Goal: Communication & Community: Connect with others

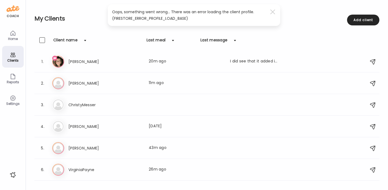
click at [17, 34] on div "Home" at bounding box center [13, 35] width 22 height 22
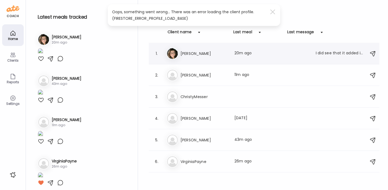
click at [198, 52] on h3 "[PERSON_NAME]" at bounding box center [204, 53] width 47 height 6
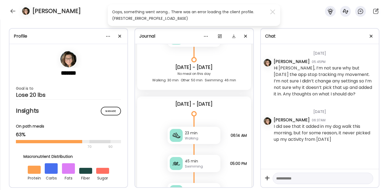
scroll to position [6528, 0]
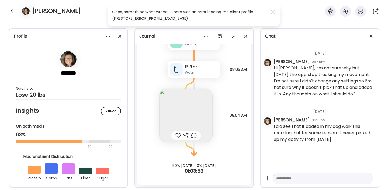
click at [302, 180] on textarea at bounding box center [318, 178] width 84 height 6
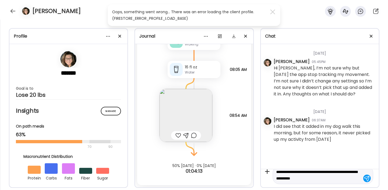
type textarea "**********"
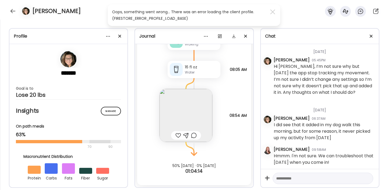
scroll to position [4, 0]
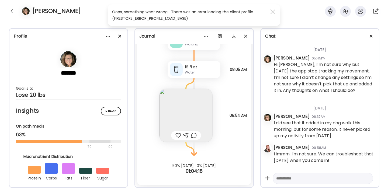
click at [190, 108] on img at bounding box center [186, 115] width 53 height 53
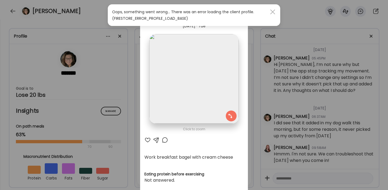
click at [272, 10] on div at bounding box center [273, 11] width 11 height 11
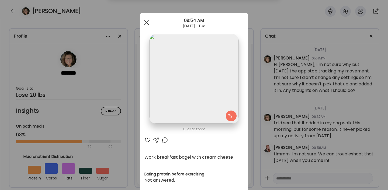
click at [147, 21] on div at bounding box center [146, 22] width 11 height 11
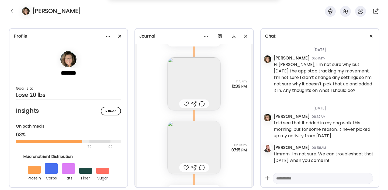
scroll to position [6197, 0]
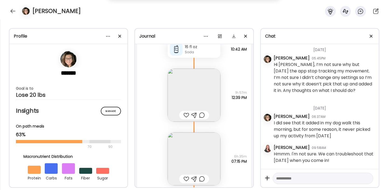
click at [181, 87] on img at bounding box center [194, 94] width 53 height 53
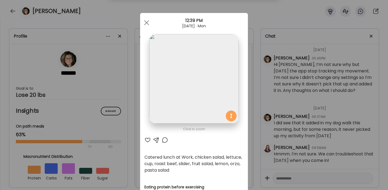
click at [146, 23] on div at bounding box center [146, 22] width 11 height 11
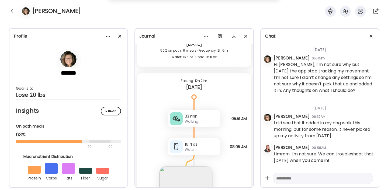
scroll to position [6462, 0]
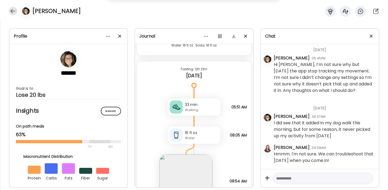
click at [9, 11] on div at bounding box center [13, 11] width 9 height 9
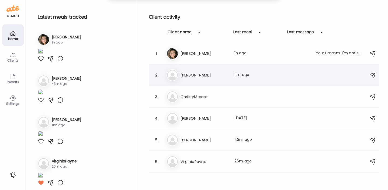
click at [205, 75] on h3 "[PERSON_NAME]" at bounding box center [204, 75] width 47 height 6
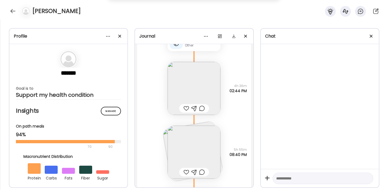
scroll to position [1830, 0]
click at [196, 145] on img at bounding box center [194, 153] width 53 height 53
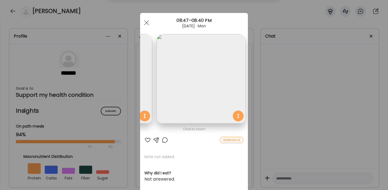
click at [143, 84] on img at bounding box center [107, 78] width 89 height 89
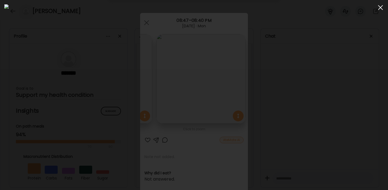
click at [382, 8] on div at bounding box center [380, 7] width 11 height 11
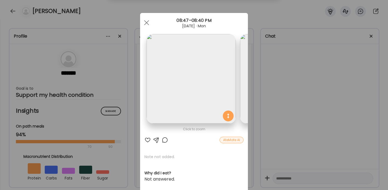
scroll to position [0, 0]
click at [149, 24] on div at bounding box center [146, 22] width 11 height 11
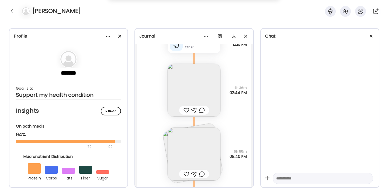
click at [186, 88] on img at bounding box center [194, 90] width 53 height 53
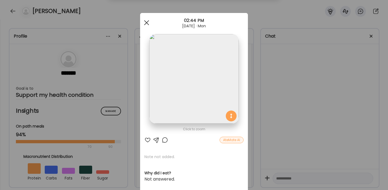
click at [147, 21] on div at bounding box center [146, 22] width 11 height 11
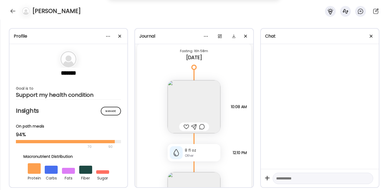
scroll to position [1717, 0]
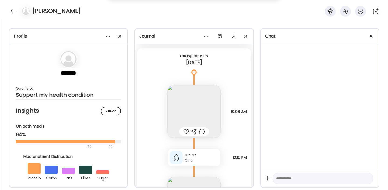
click at [198, 102] on img at bounding box center [194, 111] width 53 height 53
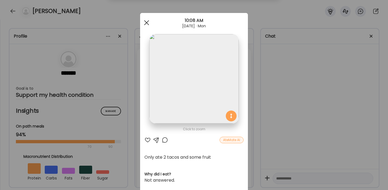
click at [147, 23] on span at bounding box center [146, 22] width 5 height 5
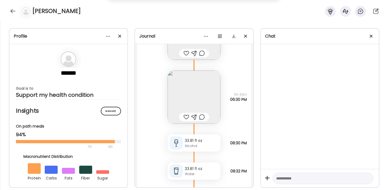
scroll to position [1228, 0]
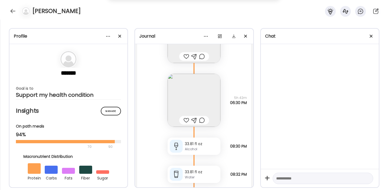
click at [190, 91] on img at bounding box center [194, 100] width 53 height 53
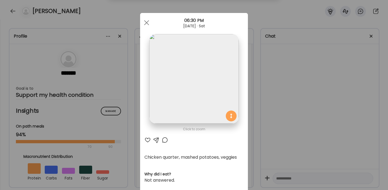
click at [147, 23] on span at bounding box center [146, 22] width 5 height 5
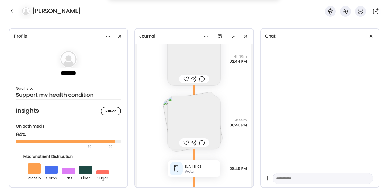
scroll to position [1897, 0]
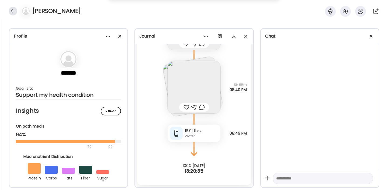
click at [13, 12] on div at bounding box center [13, 11] width 9 height 9
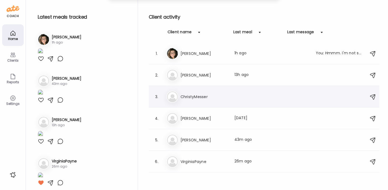
click at [180, 93] on div "Ch ChristyMesser" at bounding box center [265, 97] width 197 height 12
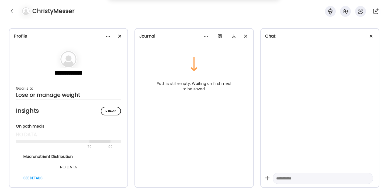
scroll to position [0, 0]
click at [12, 11] on div at bounding box center [13, 11] width 9 height 9
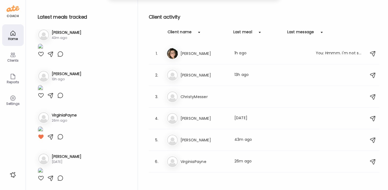
scroll to position [85, 0]
click at [43, 51] on img at bounding box center [40, 46] width 5 height 7
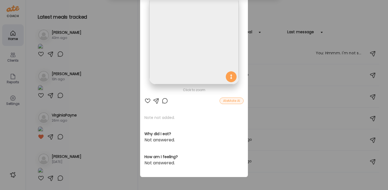
scroll to position [0, 0]
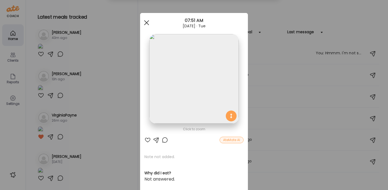
click at [147, 20] on div at bounding box center [146, 22] width 11 height 11
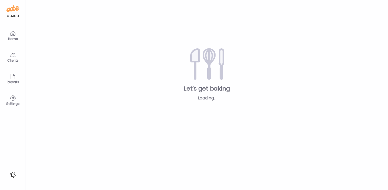
type input "**********"
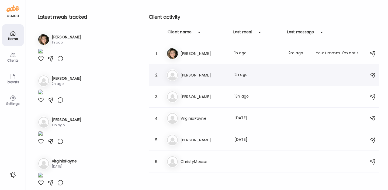
click at [182, 71] on div "Ty Tyler Last meal: 2h ago" at bounding box center [265, 75] width 197 height 12
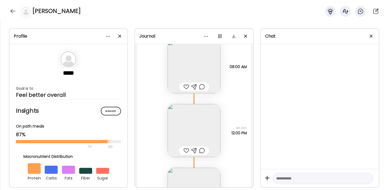
scroll to position [58, 0]
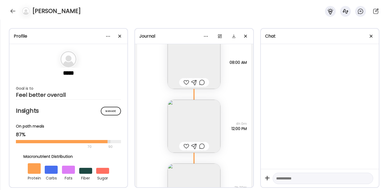
click at [197, 63] on img at bounding box center [194, 62] width 53 height 53
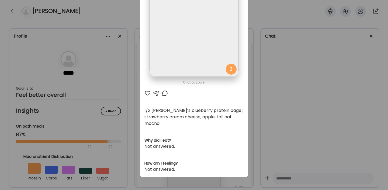
scroll to position [0, 0]
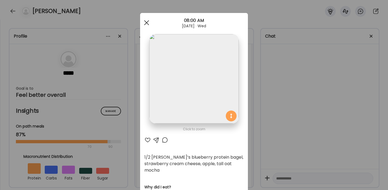
click at [148, 23] on span at bounding box center [146, 22] width 5 height 5
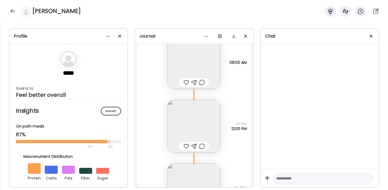
click at [195, 121] on img at bounding box center [194, 126] width 53 height 53
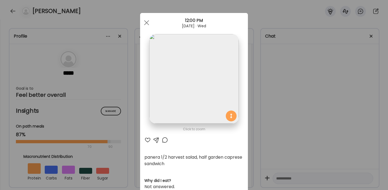
click at [148, 23] on span at bounding box center [146, 22] width 5 height 5
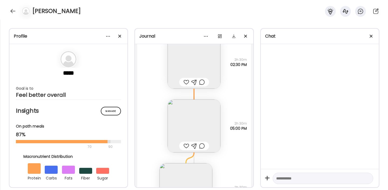
scroll to position [187, 0]
click at [205, 122] on img at bounding box center [194, 124] width 53 height 53
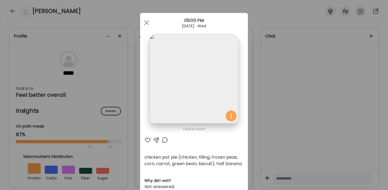
click at [146, 23] on span at bounding box center [146, 22] width 5 height 5
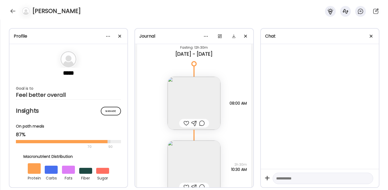
scroll to position [405, 0]
click at [201, 97] on img at bounding box center [194, 102] width 53 height 53
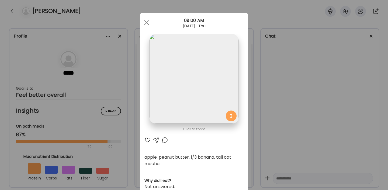
click at [146, 21] on div at bounding box center [146, 22] width 11 height 11
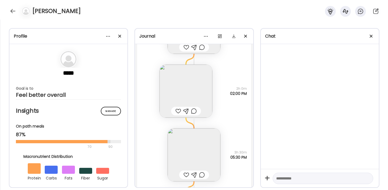
scroll to position [631, 0]
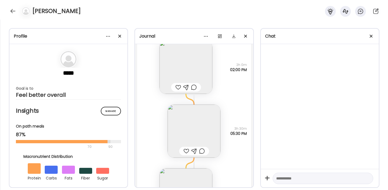
click at [205, 125] on img at bounding box center [194, 130] width 53 height 53
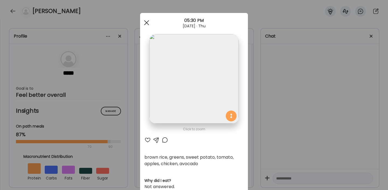
click at [145, 25] on div at bounding box center [146, 22] width 11 height 11
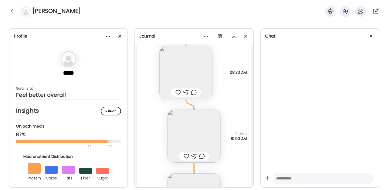
scroll to position [883, 0]
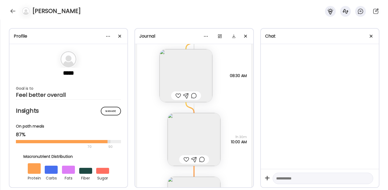
click at [197, 83] on img at bounding box center [186, 75] width 53 height 53
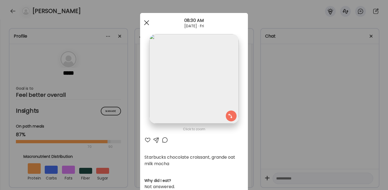
click at [148, 26] on div at bounding box center [146, 22] width 11 height 11
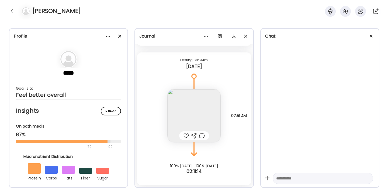
scroll to position [2298, 0]
click at [14, 13] on div at bounding box center [13, 11] width 9 height 9
